Goal: Task Accomplishment & Management: Use online tool/utility

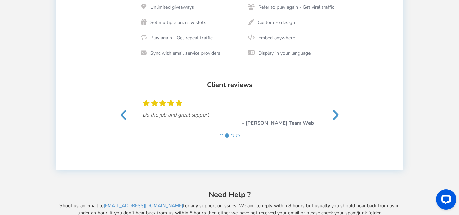
scroll to position [136, 0]
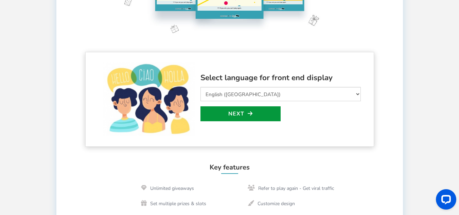
click at [249, 119] on link "Next" at bounding box center [241, 113] width 80 height 15
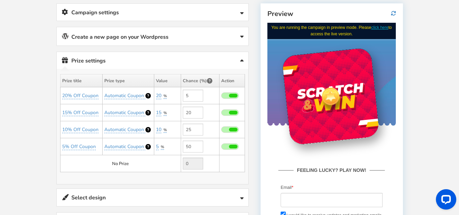
scroll to position [107, 0]
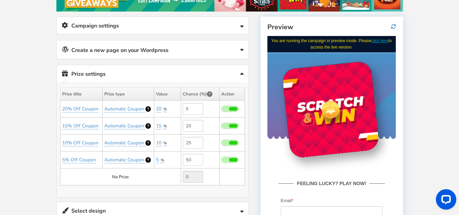
click at [240, 73] on link "Prize settings No prize added!" at bounding box center [153, 73] width 192 height 17
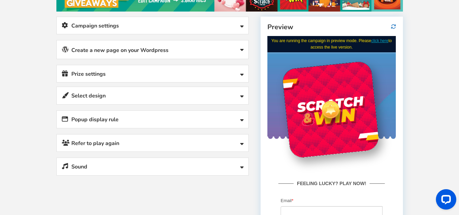
click at [238, 96] on link "Select design" at bounding box center [153, 95] width 192 height 17
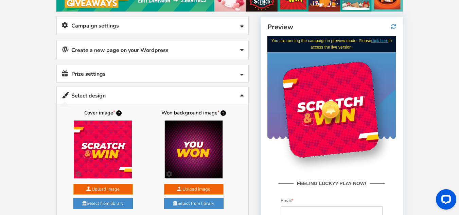
click at [238, 96] on link "Select design" at bounding box center [153, 95] width 192 height 17
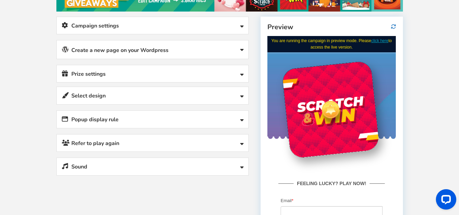
click at [239, 118] on link "Popup display rule" at bounding box center [153, 119] width 192 height 17
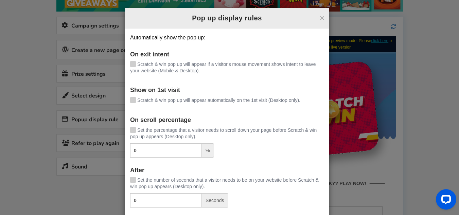
scroll to position [0, 0]
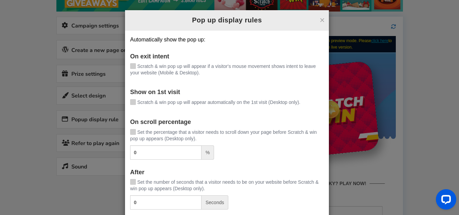
click at [133, 67] on icon at bounding box center [133, 65] width 5 height 5
click at [123, 67] on input "Scratch & win pop up will appear if a visitor's mouse movement shows intent to …" at bounding box center [123, 67] width 0 height 4
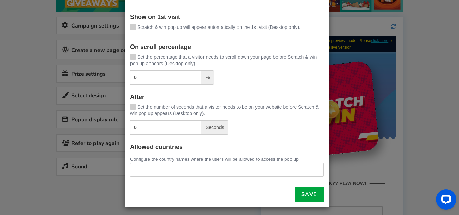
scroll to position [77, 0]
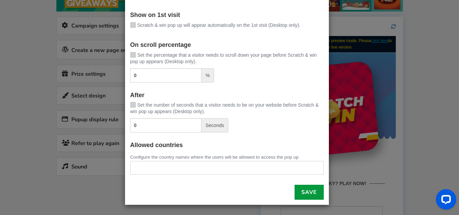
click at [312, 194] on link "Save" at bounding box center [309, 192] width 29 height 15
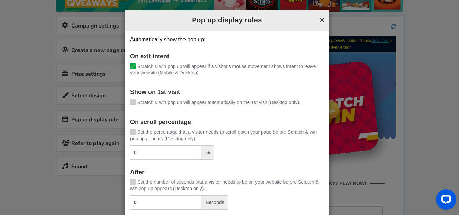
click at [321, 19] on button "×" at bounding box center [322, 20] width 5 height 9
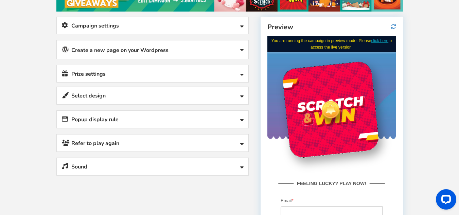
click at [241, 96] on icon at bounding box center [241, 96] width 3 height 5
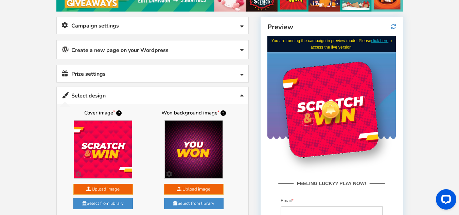
click at [241, 96] on icon at bounding box center [241, 96] width 3 height 5
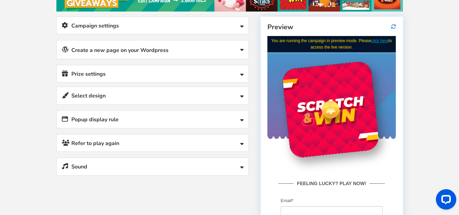
scroll to position [16, 0]
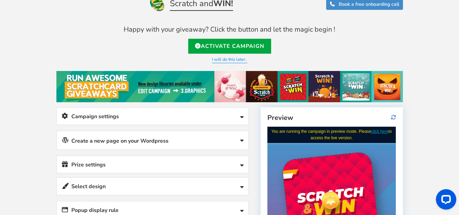
click at [241, 136] on link "Create a new page on your Wordpress" at bounding box center [153, 140] width 192 height 18
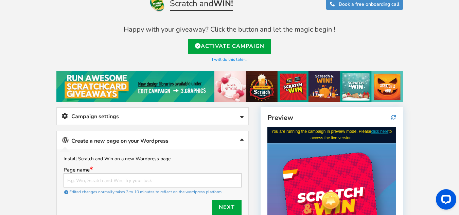
scroll to position [61, 0]
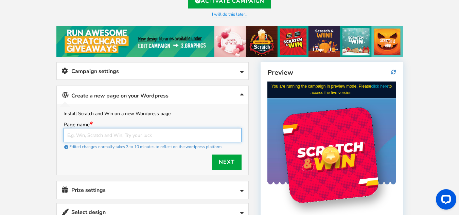
click at [142, 136] on input "text" at bounding box center [153, 135] width 178 height 14
type input "Scratch & Win By [DOMAIN_NAME]"
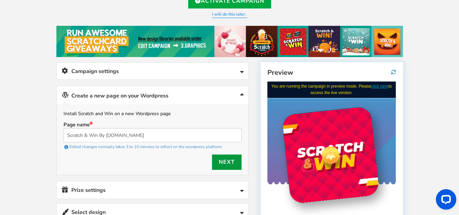
click at [229, 163] on link "Next" at bounding box center [227, 162] width 30 height 15
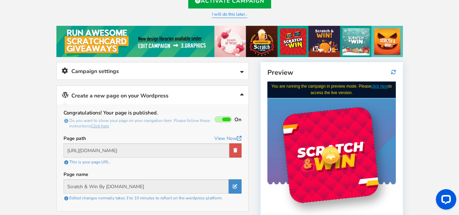
click at [218, 68] on link "Campaign settings" at bounding box center [153, 71] width 192 height 17
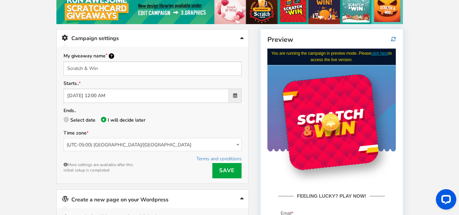
scroll to position [107, 0]
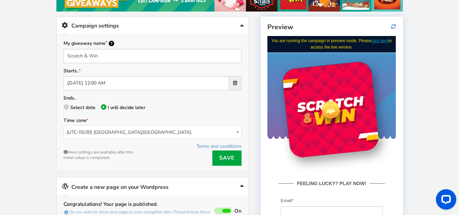
click at [173, 129] on span "(UTC-05:00) [GEOGRAPHIC_DATA]/[GEOGRAPHIC_DATA]" at bounding box center [152, 132] width 177 height 13
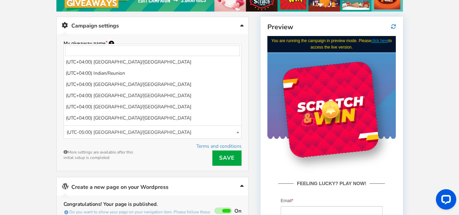
scroll to position [3620, 0]
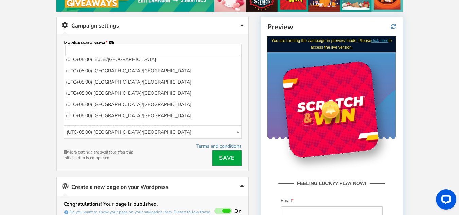
select select "[GEOGRAPHIC_DATA]/[GEOGRAPHIC_DATA]"
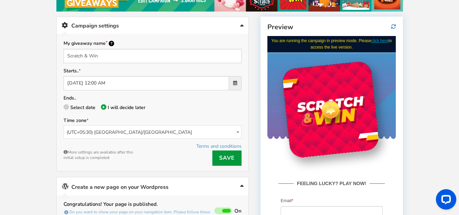
click at [221, 158] on link "Save" at bounding box center [226, 158] width 29 height 15
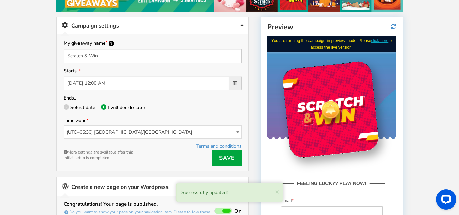
click at [238, 24] on link "Campaign settings" at bounding box center [153, 25] width 192 height 17
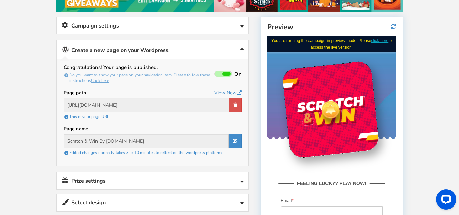
click at [227, 50] on link "Create a new page on your Wordpress" at bounding box center [153, 49] width 192 height 18
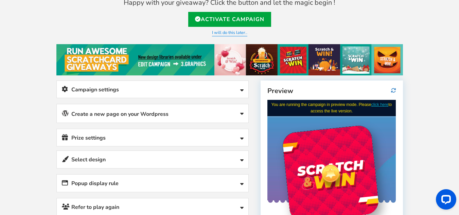
scroll to position [0, 0]
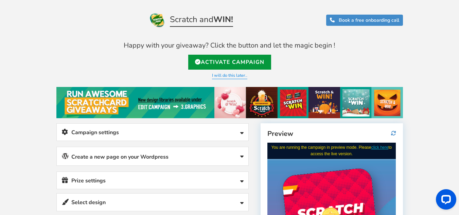
click at [242, 62] on link "Activate Campaign" at bounding box center [229, 62] width 83 height 15
type input "[URL][DOMAIN_NAME]"
click at [0, 0] on img at bounding box center [0, 0] width 0 height 0
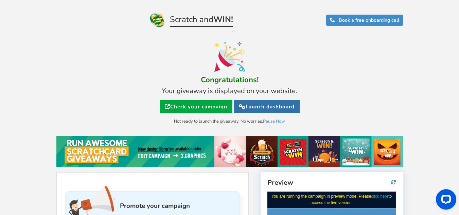
click at [279, 107] on link "Launch dashboard" at bounding box center [267, 106] width 66 height 13
